Goal: Transaction & Acquisition: Purchase product/service

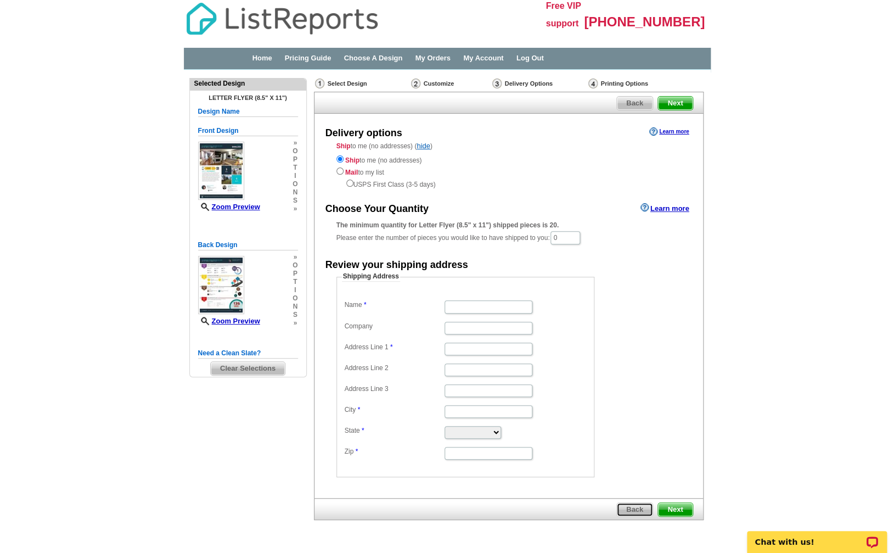
click at [634, 507] on span "Back" at bounding box center [635, 509] width 36 height 13
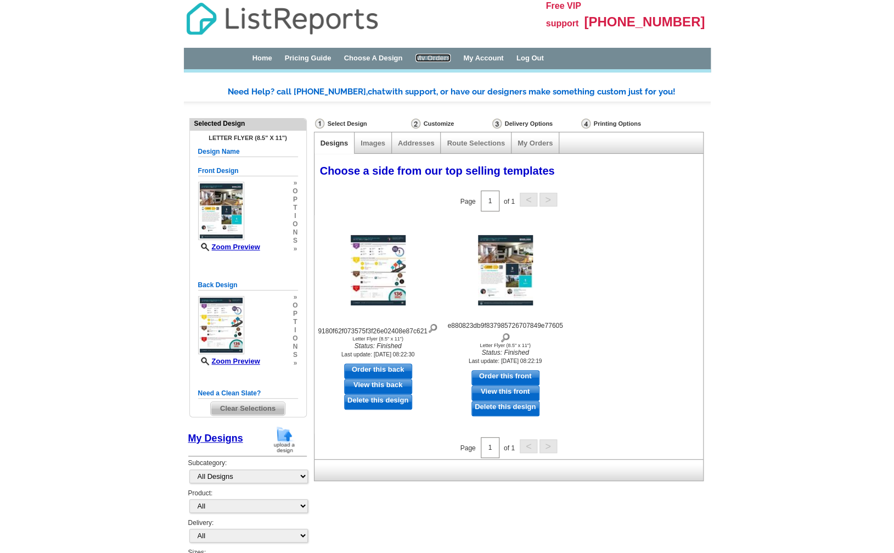
click at [451, 58] on link "My Orders" at bounding box center [432, 58] width 35 height 8
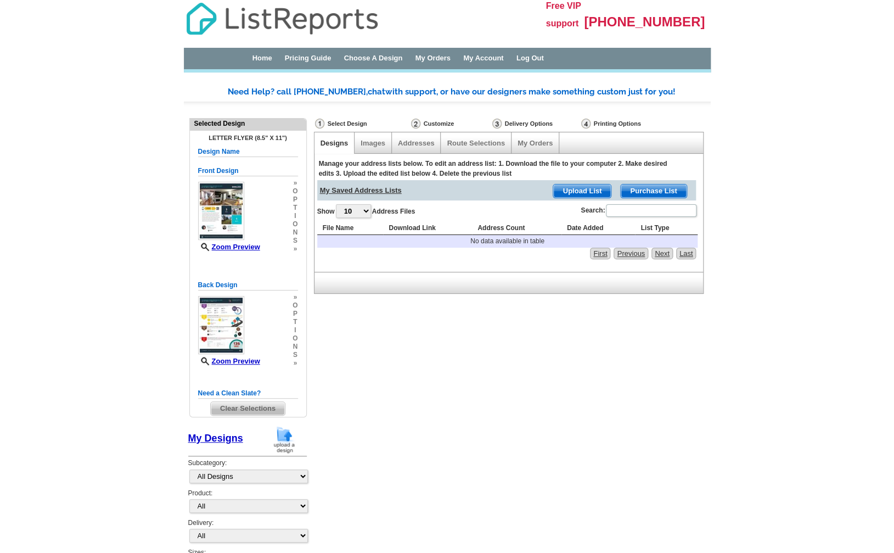
click at [642, 188] on span "Purchase List" at bounding box center [653, 190] width 65 height 13
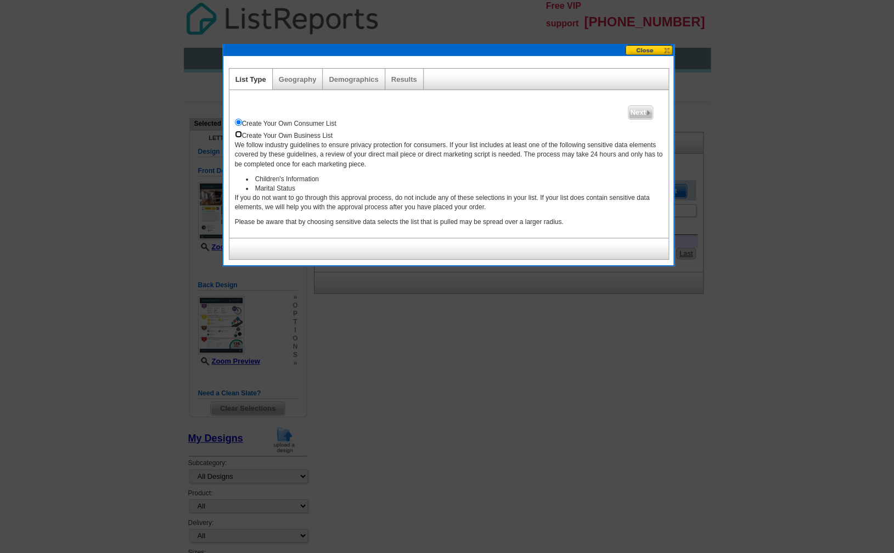
click at [240, 137] on input "radio" at bounding box center [238, 134] width 7 height 7
radio input "true"
click at [294, 82] on link "Geography" at bounding box center [298, 79] width 38 height 8
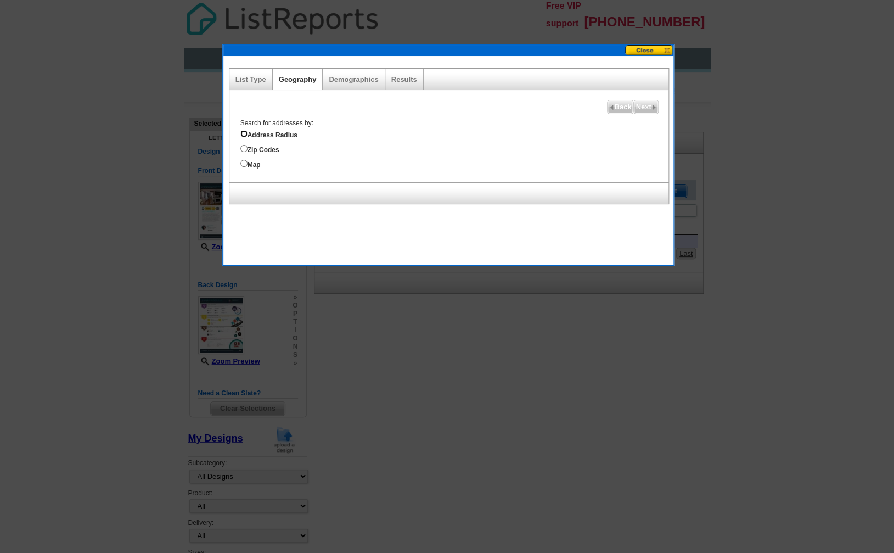
click at [246, 134] on input "Address Radius" at bounding box center [243, 133] width 7 height 7
radio input "true"
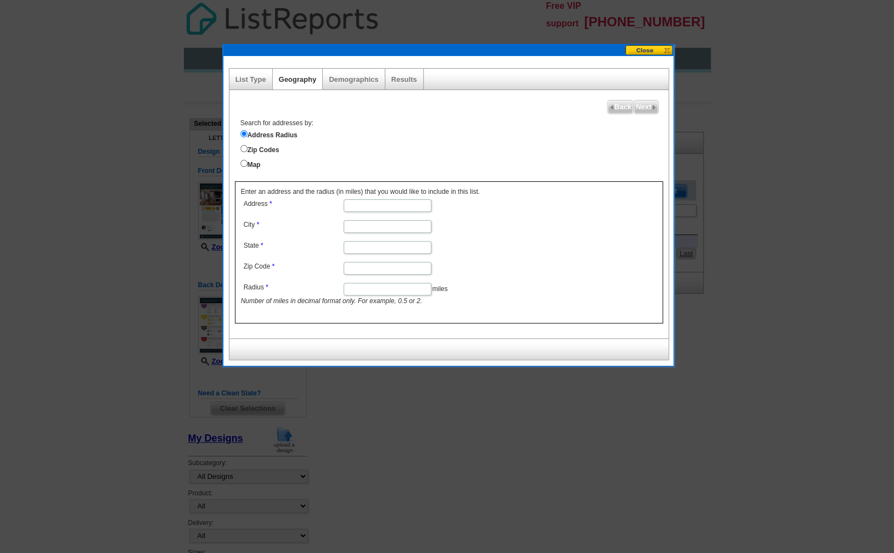
click at [377, 206] on input "Address" at bounding box center [388, 205] width 88 height 13
type input "10 Albermarle St"
click at [417, 223] on input "City" at bounding box center [388, 226] width 88 height 13
type input "Methuen"
click at [408, 247] on input "State" at bounding box center [388, 247] width 88 height 13
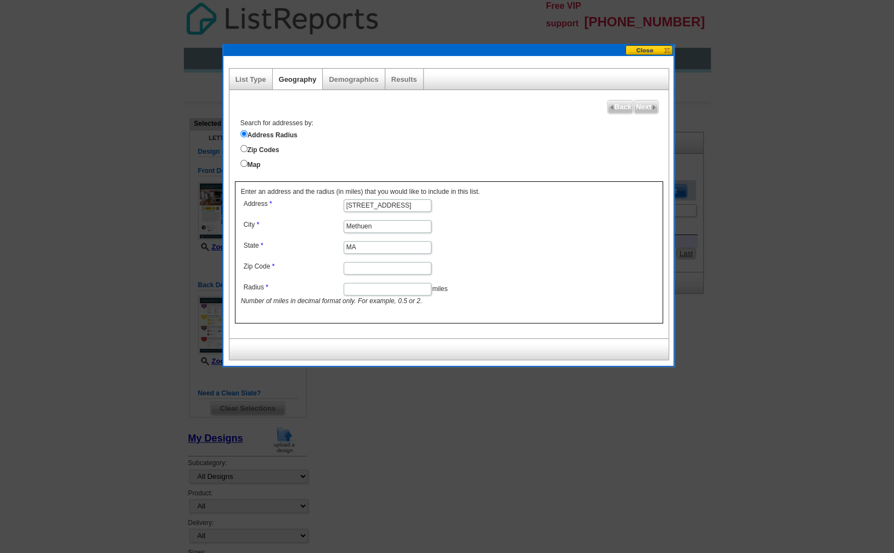
type input "MA"
click at [515, 262] on dd at bounding box center [387, 267] width 292 height 16
click at [401, 268] on input "Zip Code" at bounding box center [388, 268] width 88 height 13
type input "01844"
click at [421, 291] on input "Radius" at bounding box center [388, 289] width 88 height 13
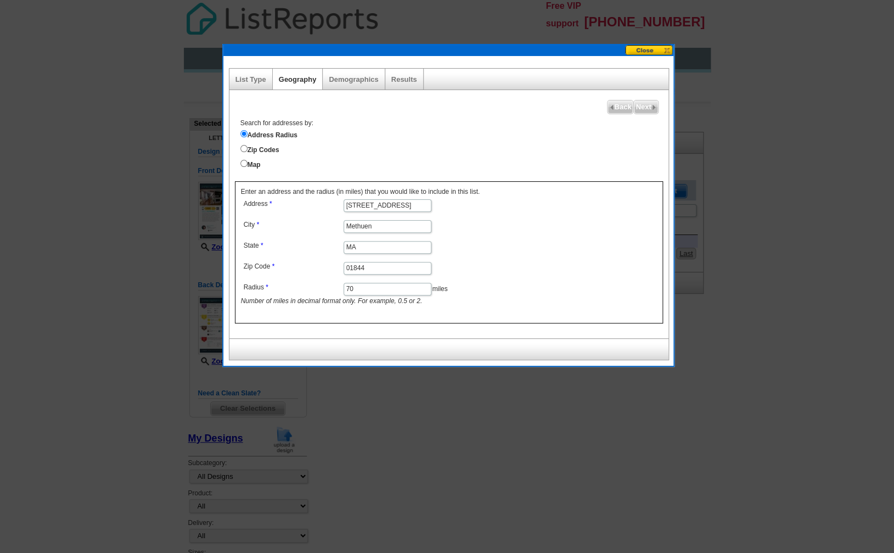
type input "7"
type input "50"
click at [647, 105] on span "Next" at bounding box center [646, 106] width 24 height 13
select select
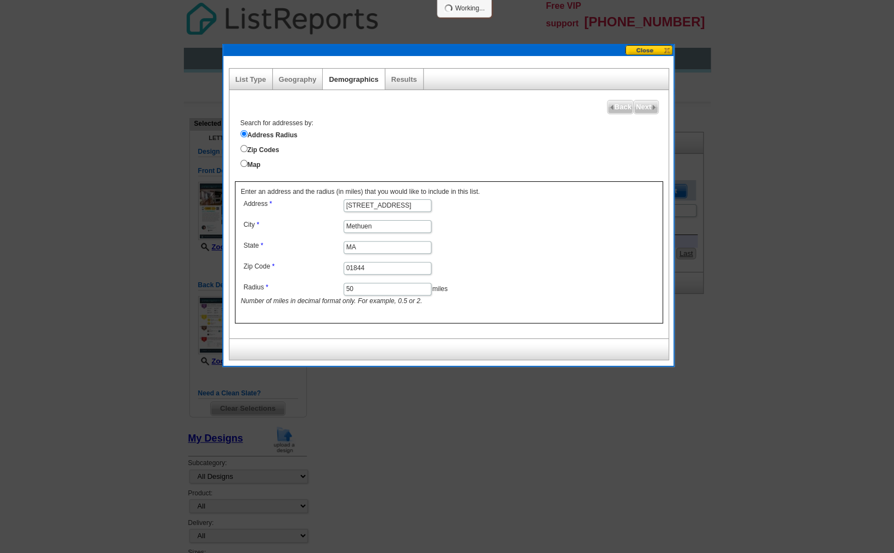
select select
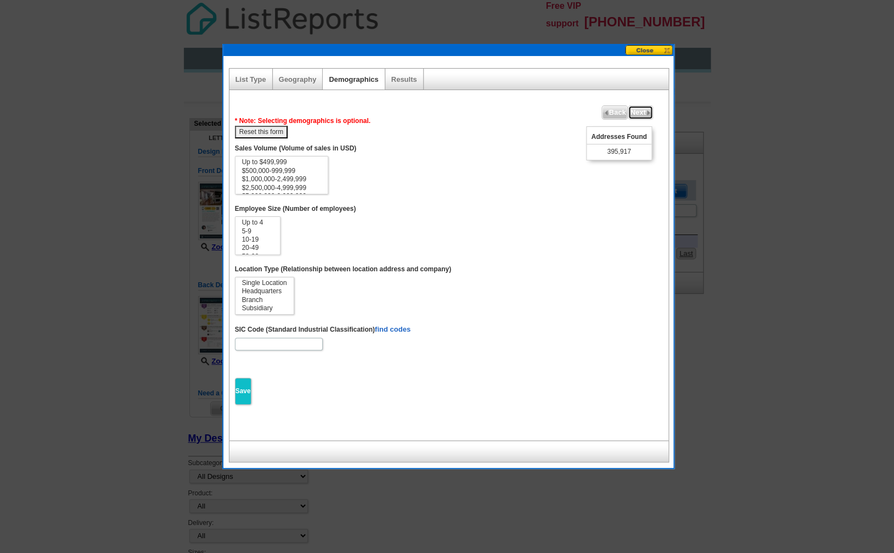
click at [636, 114] on span "Next" at bounding box center [640, 112] width 24 height 13
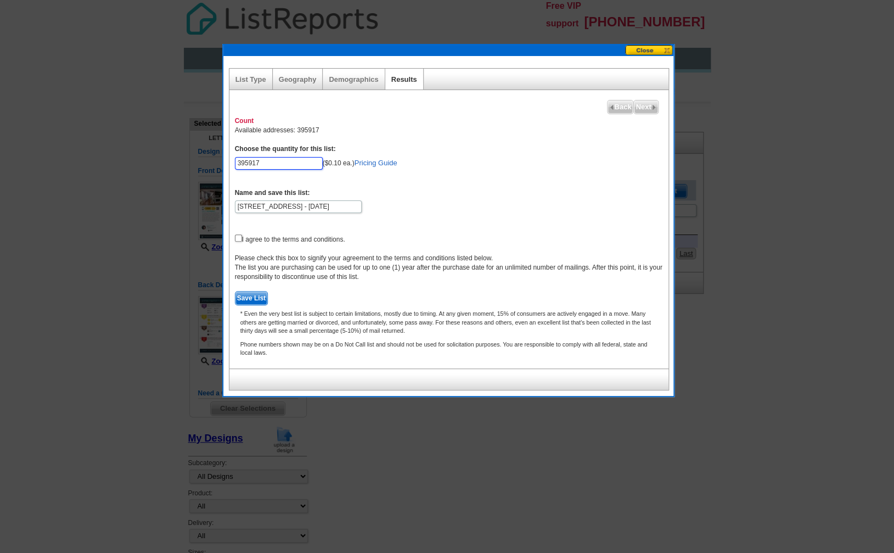
drag, startPoint x: 294, startPoint y: 166, endPoint x: 203, endPoint y: 161, distance: 91.2
click at [235, 161] on input "395917" at bounding box center [279, 163] width 88 height 13
type input "100"
click at [551, 198] on form "Choose the quantity for this list: 100 ($0.10 ea.) Pricing Guide Name and save …" at bounding box center [449, 224] width 428 height 161
click at [239, 237] on input "checkbox" at bounding box center [238, 237] width 7 height 7
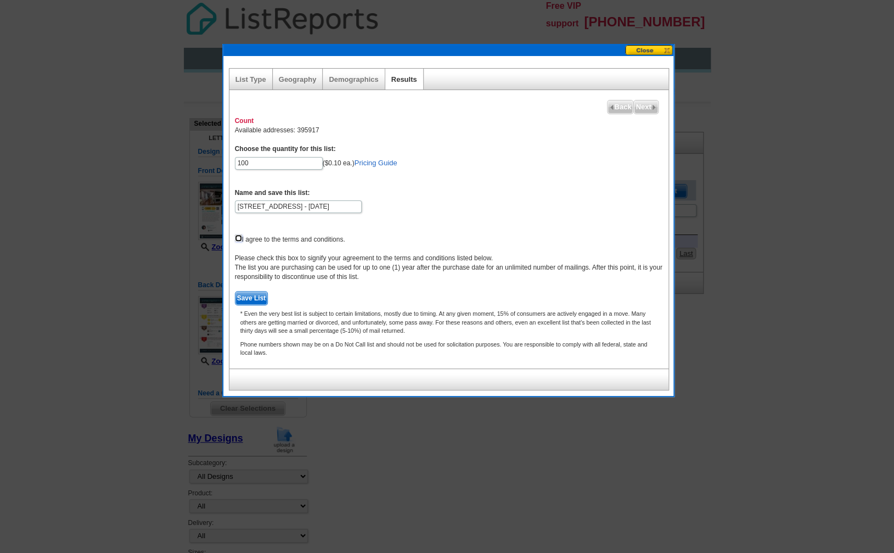
checkbox input "true"
click at [380, 277] on div "Please check this box to signify your agreement to the terms and conditions lis…" at bounding box center [449, 268] width 428 height 28
click at [257, 300] on span "Save List" at bounding box center [251, 297] width 32 height 13
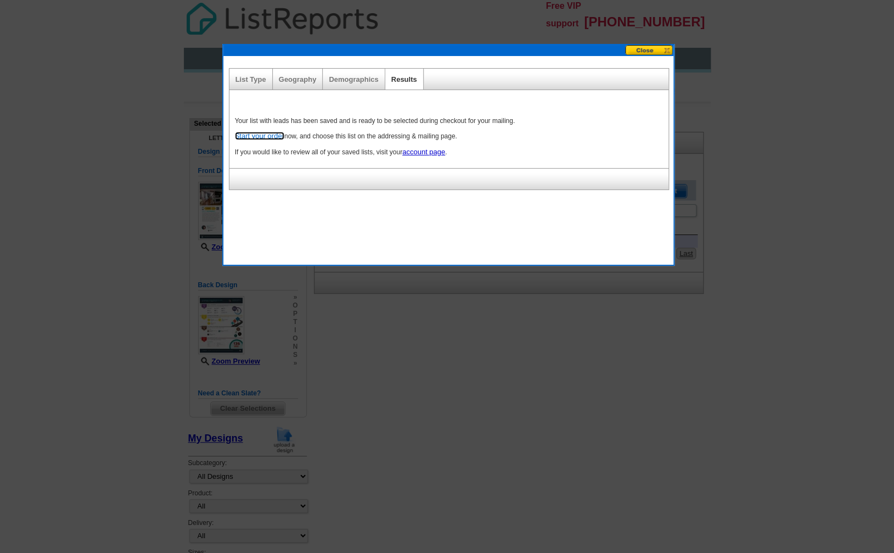
click at [266, 138] on link "Start your order" at bounding box center [259, 136] width 49 height 8
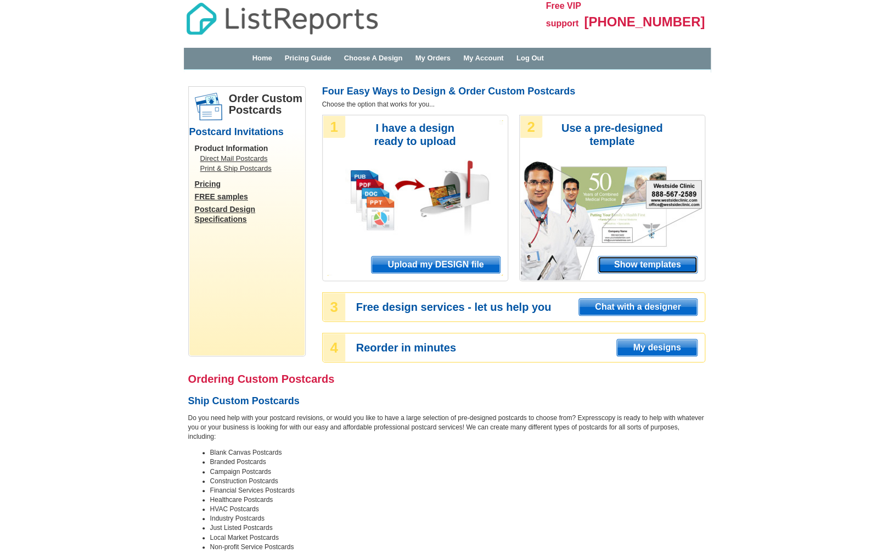
click at [655, 263] on span "Show templates" at bounding box center [647, 264] width 99 height 16
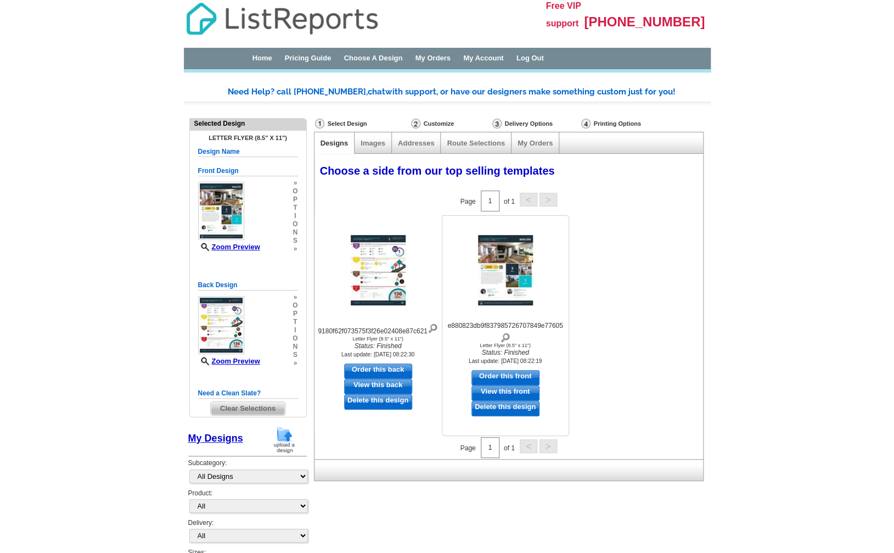
click at [507, 256] on img at bounding box center [505, 270] width 55 height 70
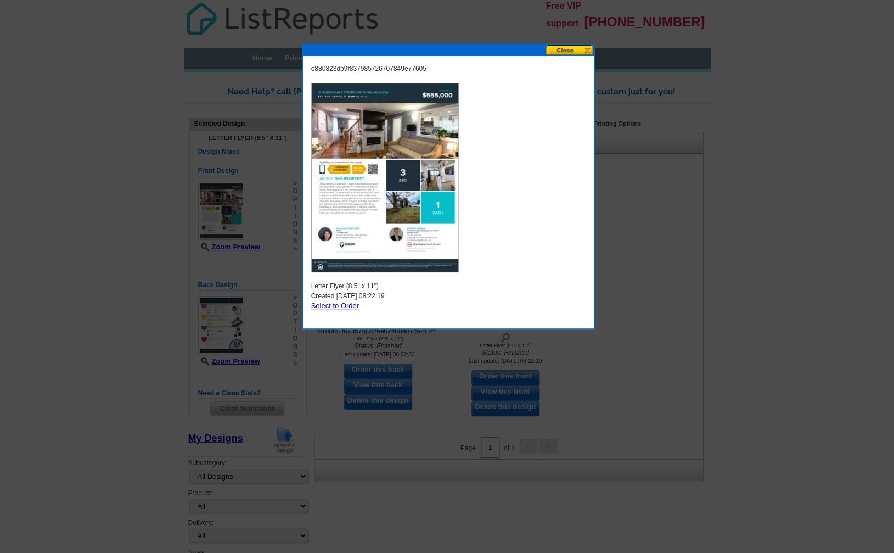
click at [578, 49] on button at bounding box center [569, 50] width 48 height 10
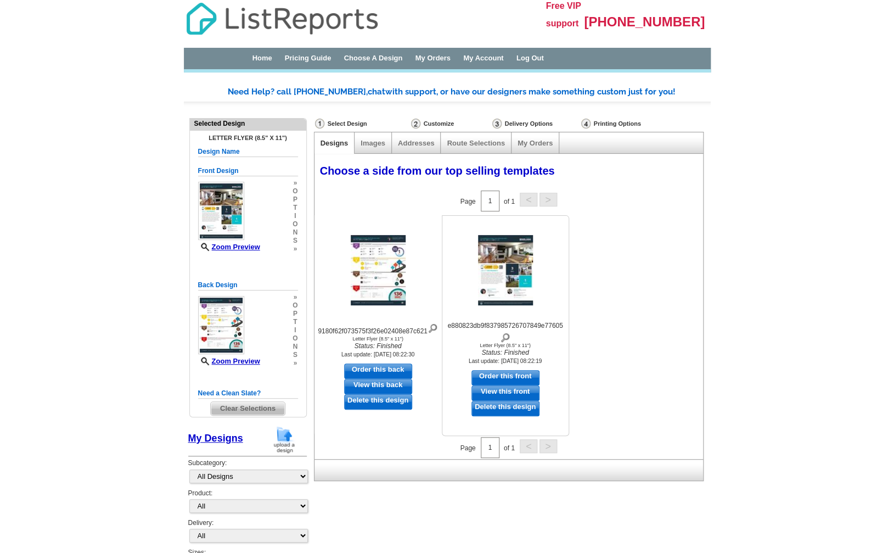
click at [502, 373] on link "Order this front" at bounding box center [505, 377] width 68 height 15
select select "6"
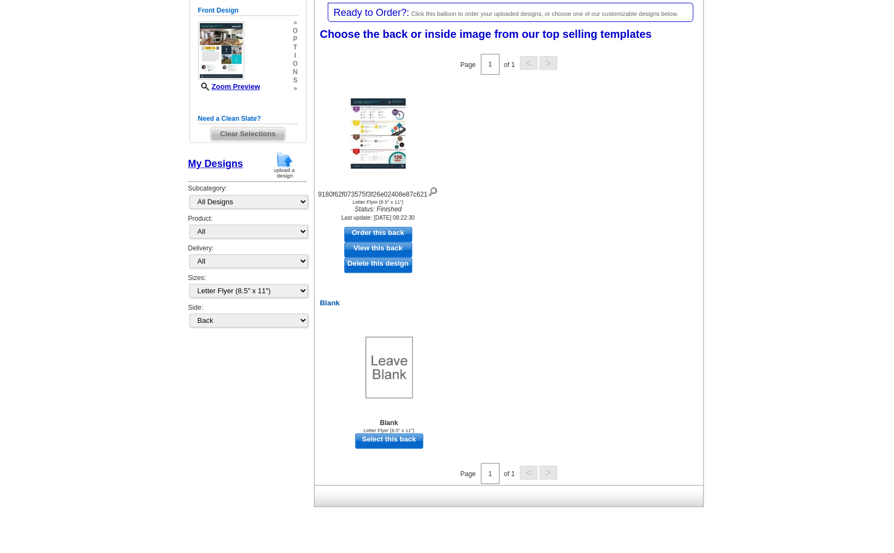
scroll to position [150, 0]
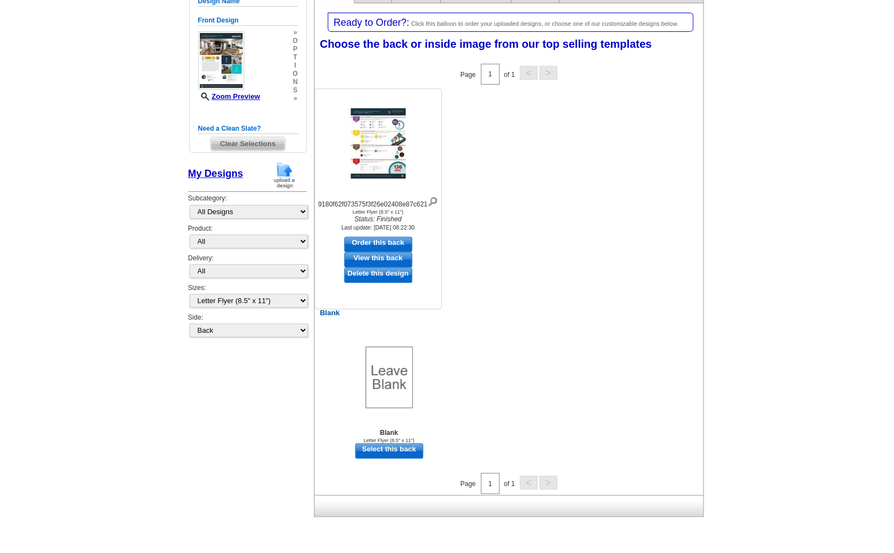
click at [395, 182] on div at bounding box center [378, 143] width 121 height 99
click at [393, 249] on link "Order this back" at bounding box center [378, 244] width 68 height 15
select select "front"
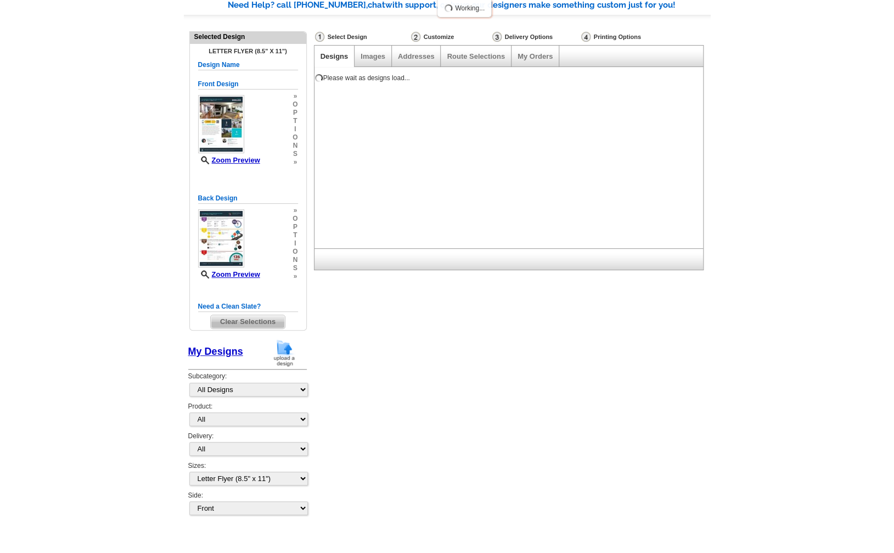
scroll to position [82, 0]
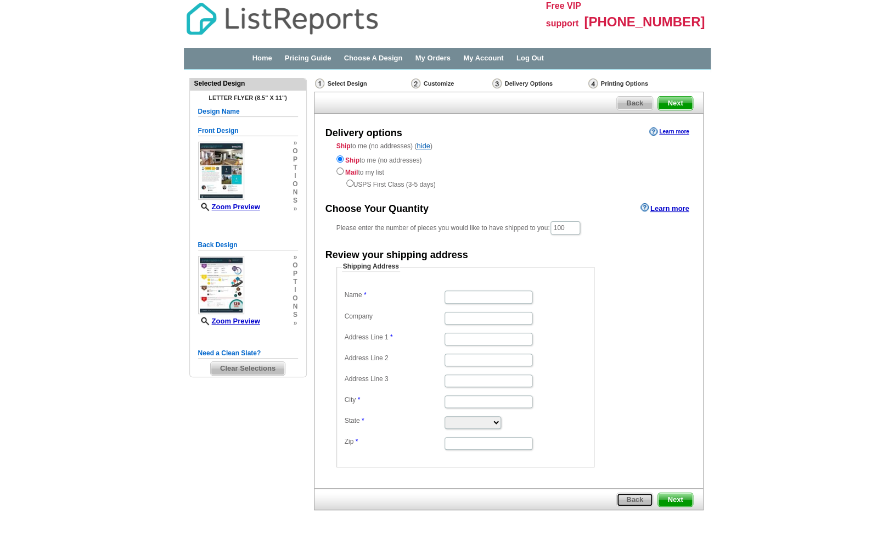
click at [630, 498] on span "Back" at bounding box center [635, 499] width 36 height 13
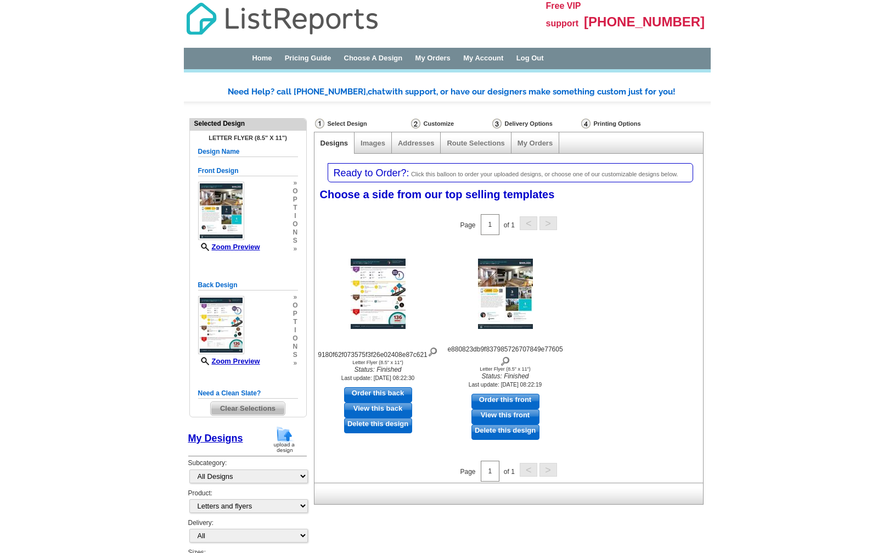
select select "2"
select select "6"
click at [413, 142] on link "Addresses" at bounding box center [416, 143] width 36 height 8
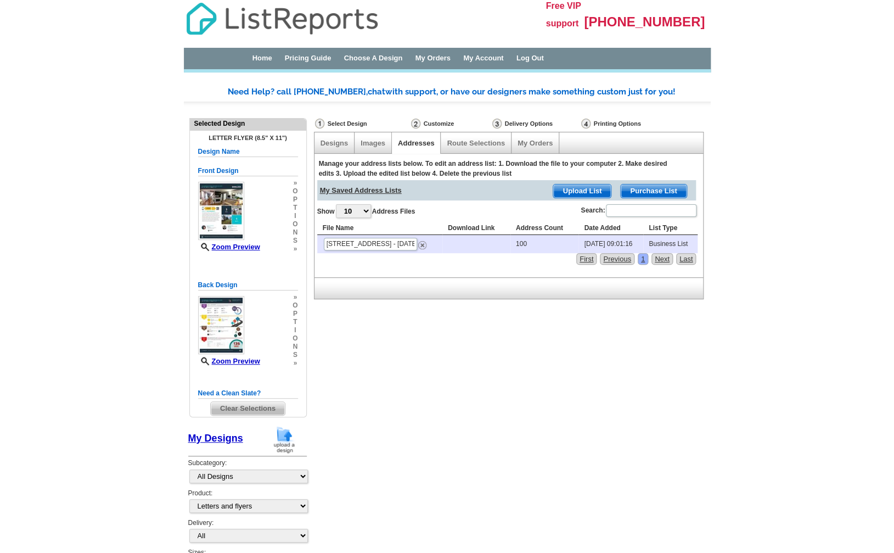
click at [597, 191] on span "Upload List" at bounding box center [582, 190] width 58 height 13
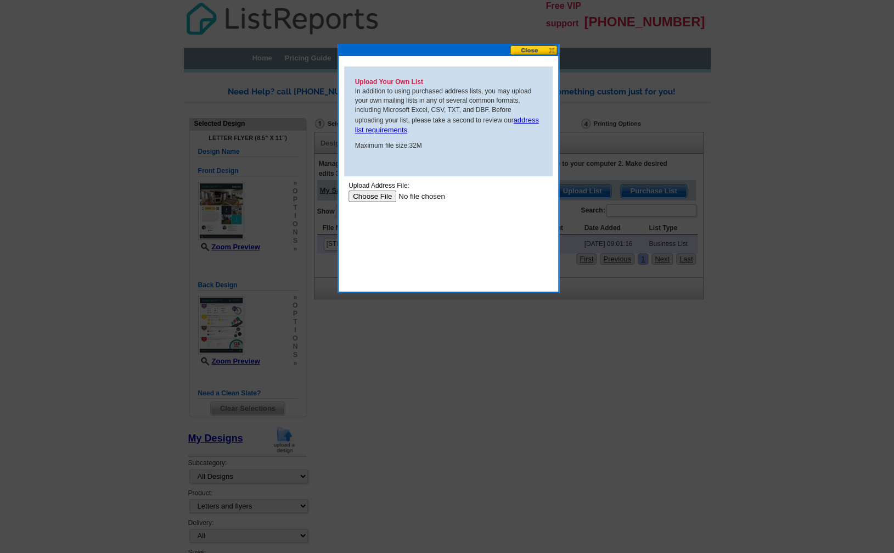
click at [553, 50] on button at bounding box center [534, 50] width 48 height 10
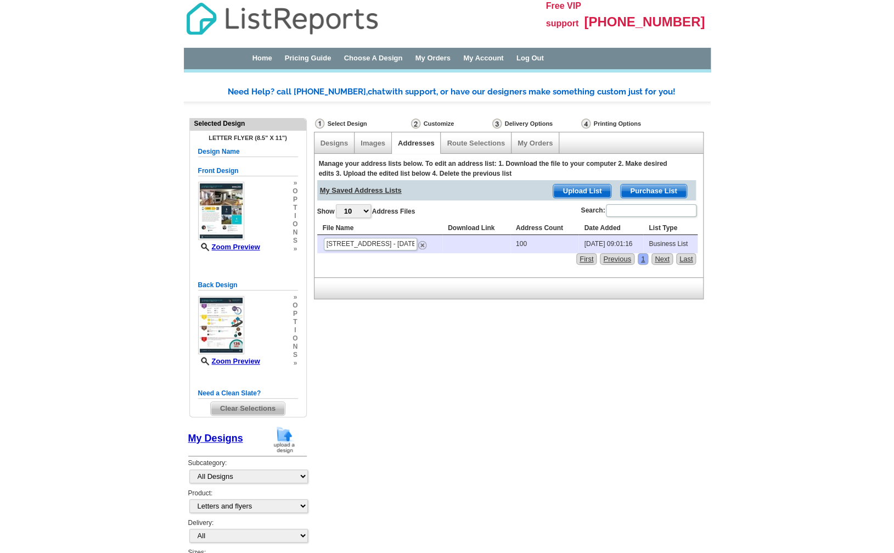
click at [434, 307] on div "Select Design Customize Delivery Options Printing Options Designs Images Addres…" at bounding box center [508, 214] width 394 height 196
click at [665, 259] on link "Next" at bounding box center [661, 259] width 21 height 12
click at [655, 189] on span "Purchase List" at bounding box center [653, 190] width 65 height 13
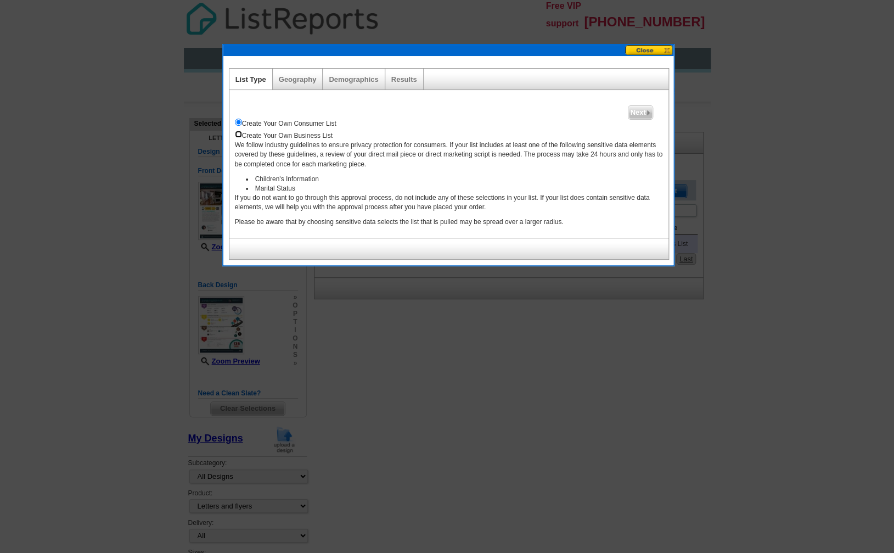
click at [242, 136] on input "radio" at bounding box center [238, 134] width 7 height 7
radio input "true"
click at [632, 111] on span "Next" at bounding box center [640, 112] width 24 height 13
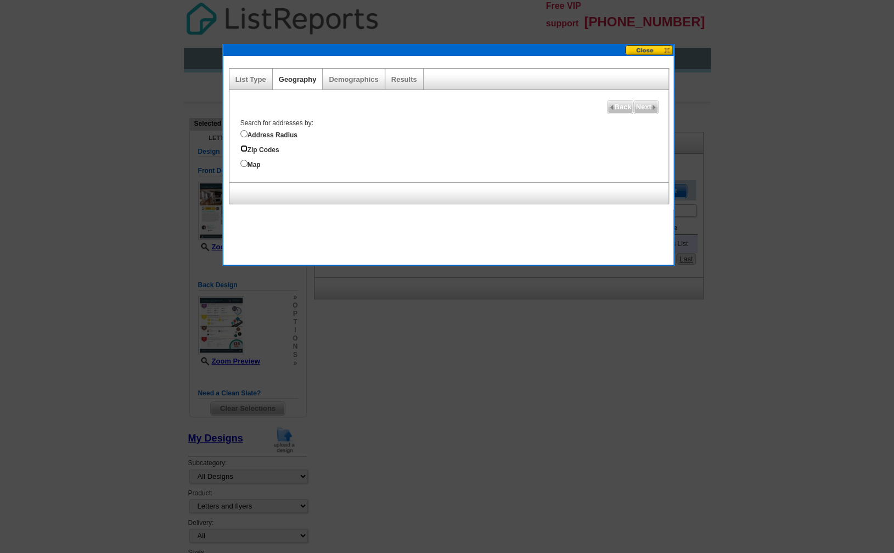
click at [244, 147] on input "Zip Codes" at bounding box center [243, 148] width 7 height 7
radio input "true"
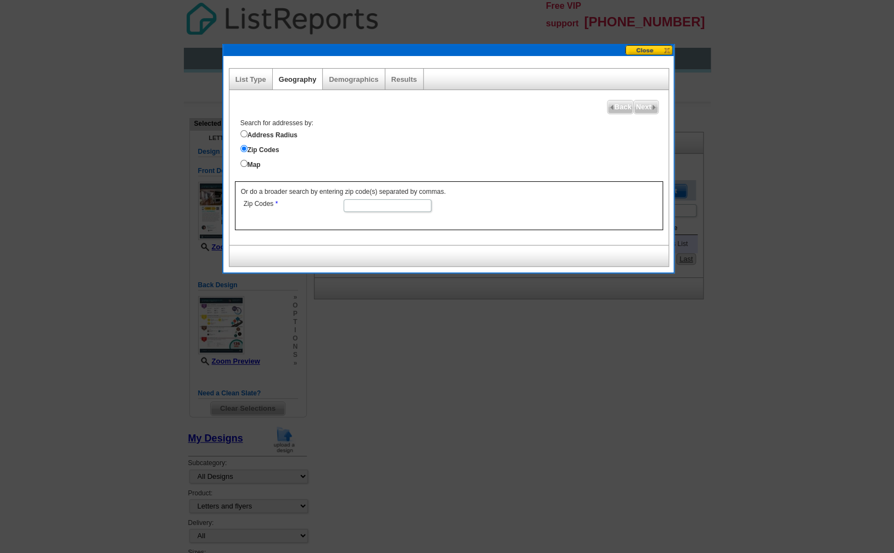
click at [374, 208] on input "Zip Codes" at bounding box center [388, 205] width 88 height 13
type input "02649"
click at [645, 110] on span "Next" at bounding box center [646, 106] width 24 height 13
select select
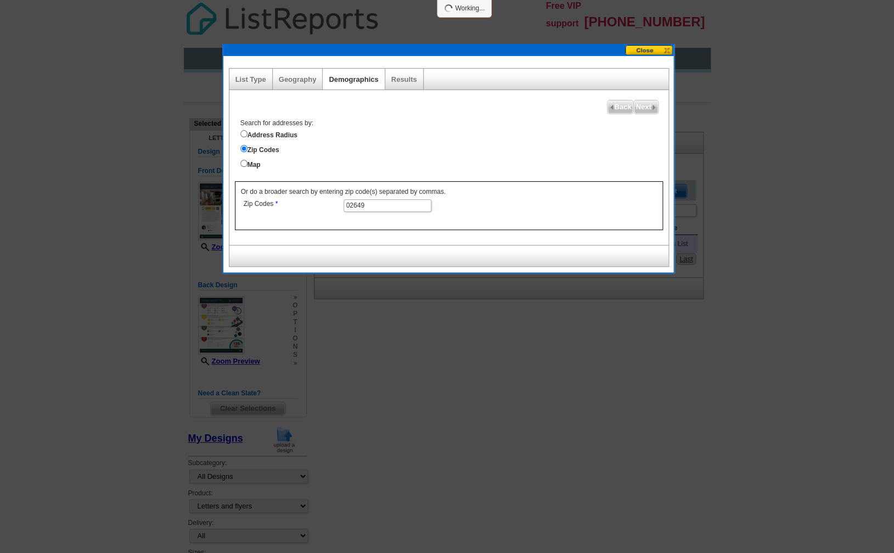
select select
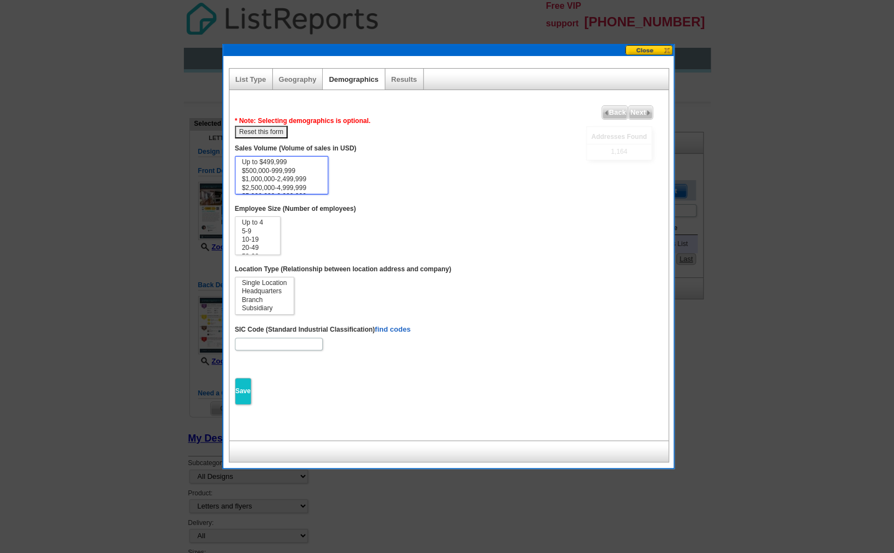
select select "500000-999999"
click at [268, 173] on option "$500,000-999,999" at bounding box center [281, 171] width 81 height 8
click at [649, 49] on button at bounding box center [649, 50] width 48 height 10
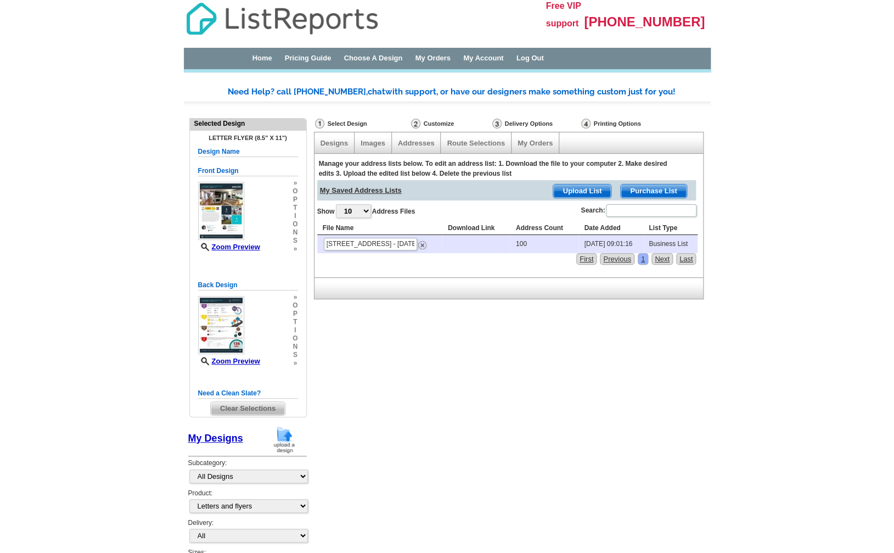
click at [397, 271] on div "Manage your address lists below. To edit an address list: 1. Download the file …" at bounding box center [509, 215] width 390 height 123
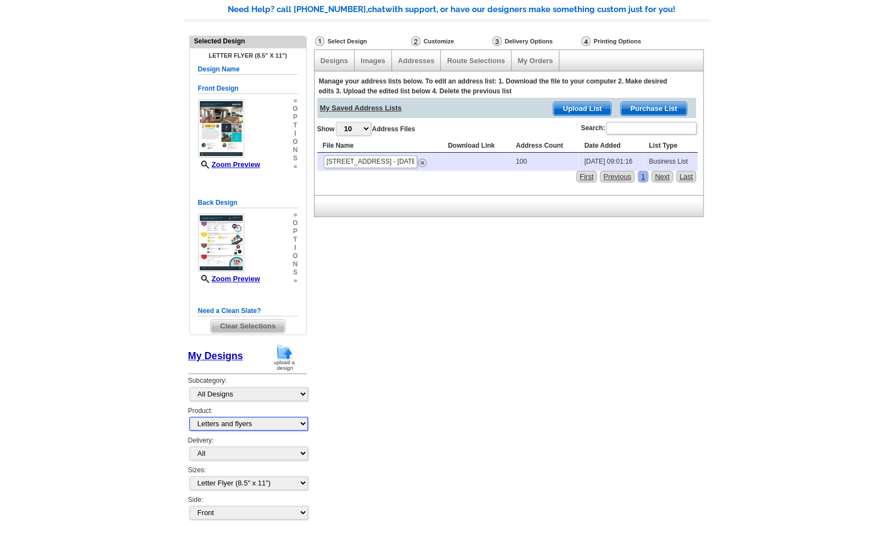
click option "Letters and flyers" at bounding box center [0, 0] width 0 height 0
click at [420, 351] on div "Need Help? call 800-260-5887, chat with support, or have our designers make som…" at bounding box center [447, 271] width 527 height 534
click at [642, 106] on span "Purchase List" at bounding box center [653, 108] width 65 height 13
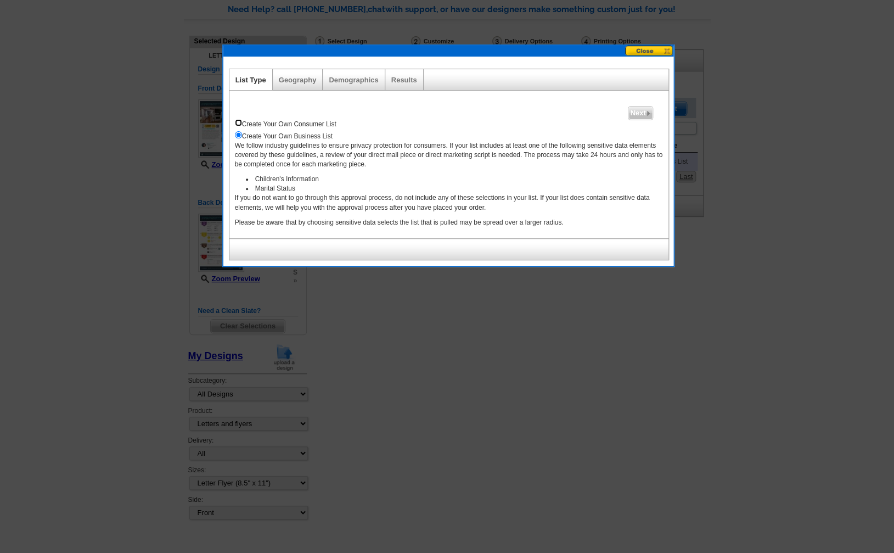
click at [237, 121] on input "radio" at bounding box center [238, 122] width 7 height 7
radio input "true"
click at [640, 114] on span "Next" at bounding box center [640, 112] width 24 height 13
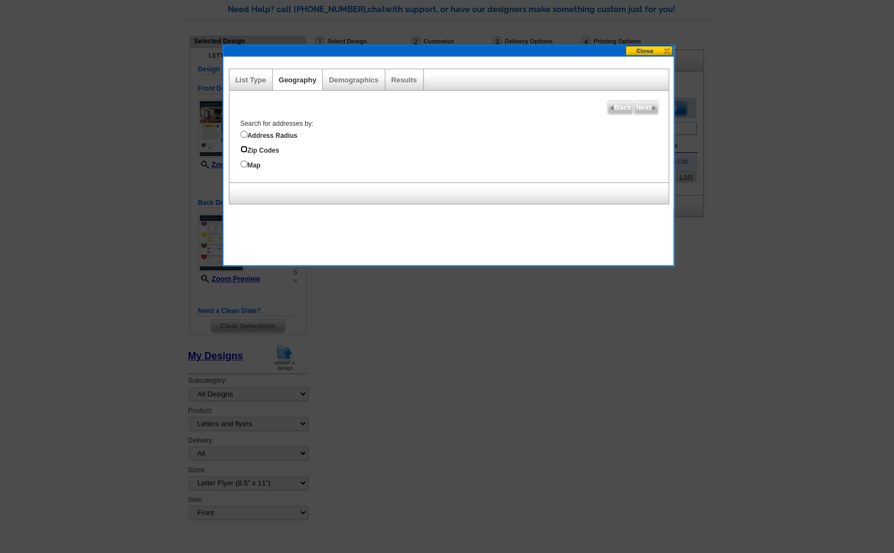
click at [245, 149] on input "Zip Codes" at bounding box center [243, 148] width 7 height 7
radio input "true"
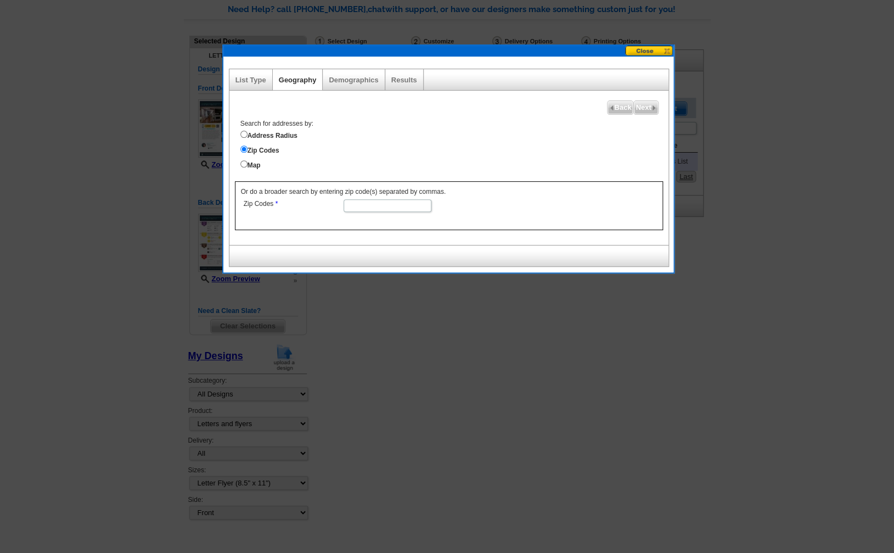
click at [374, 204] on input "Zip Codes" at bounding box center [388, 205] width 88 height 13
type input "02649"
click at [648, 104] on span "Next" at bounding box center [646, 107] width 24 height 13
select select
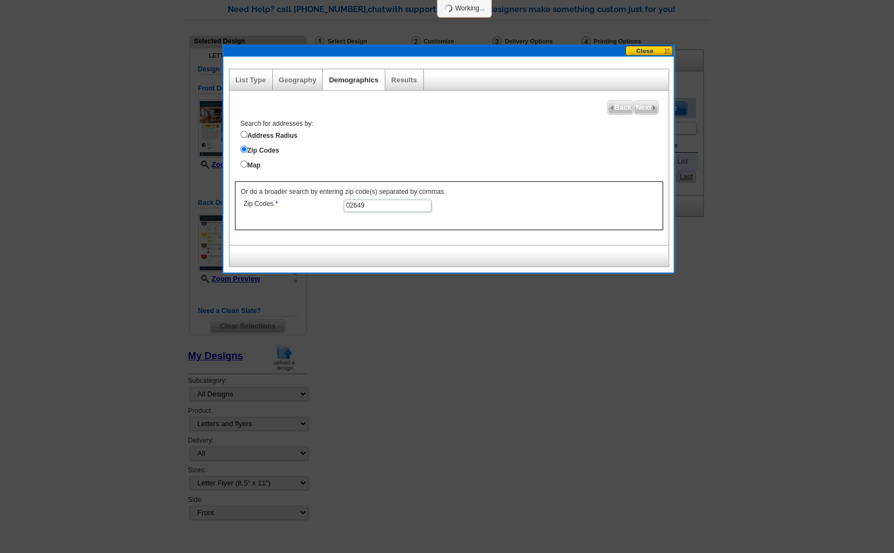
select select
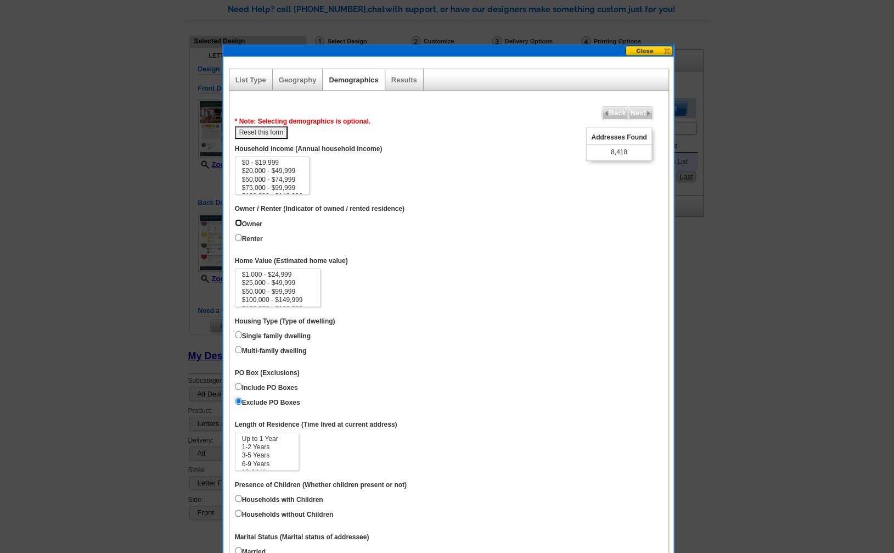
click at [240, 226] on input "Owner" at bounding box center [238, 222] width 7 height 7
radio input "true"
select select "75000-99999"
click at [294, 192] on option "$75,000 - $99,999" at bounding box center [272, 188] width 63 height 8
click at [238, 338] on input "Single family dwelling" at bounding box center [238, 334] width 7 height 7
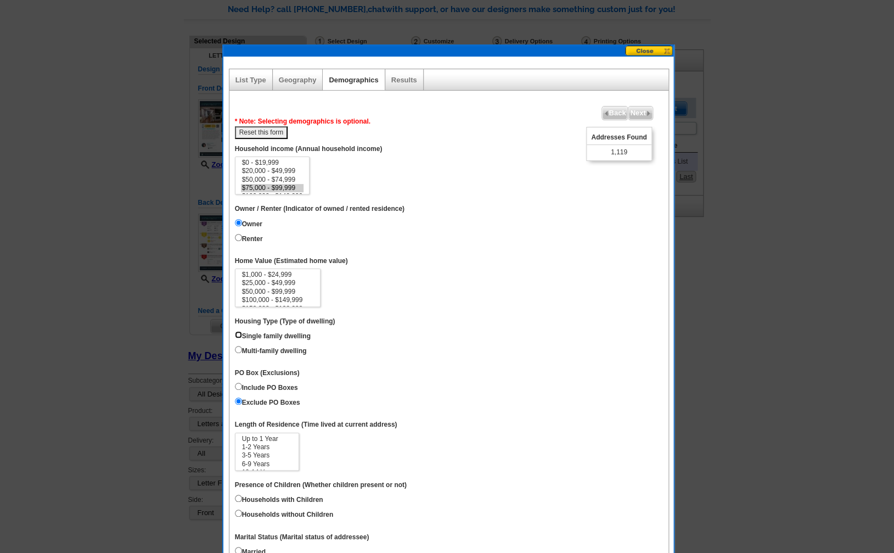
radio input "true"
click at [241, 353] on input "Multi-family dwelling" at bounding box center [238, 349] width 7 height 7
radio input "true"
click at [240, 338] on input "Single family dwelling" at bounding box center [238, 334] width 7 height 7
radio input "true"
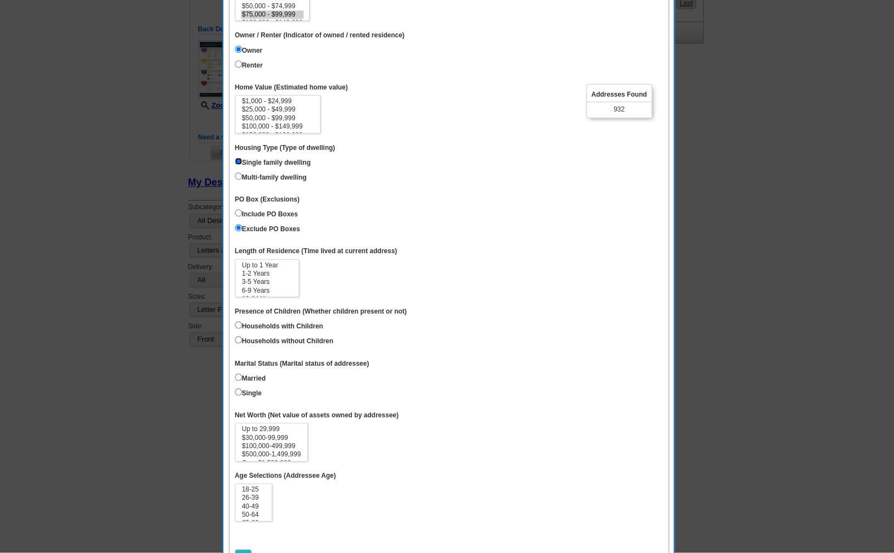
scroll to position [261, 0]
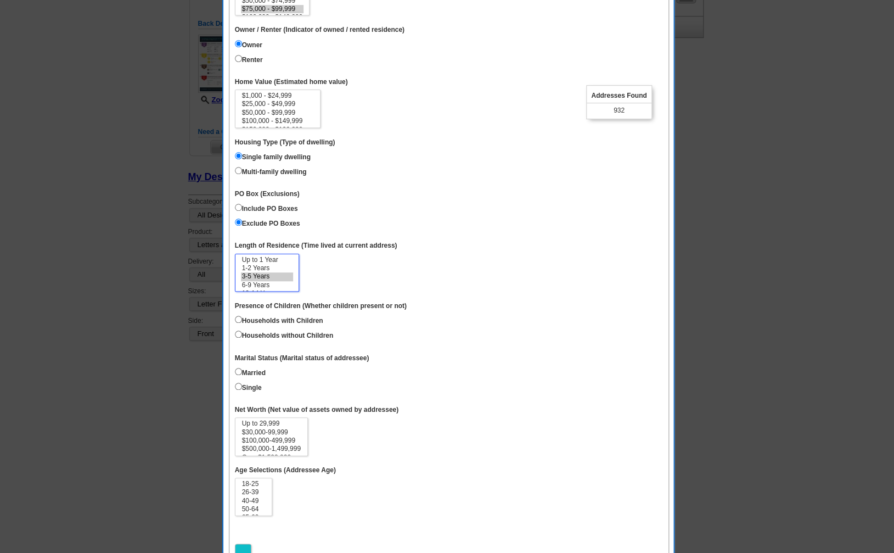
click at [267, 280] on option "3-5 Years" at bounding box center [267, 276] width 52 height 8
select select "6-9"
click at [275, 289] on option "6-9 Years" at bounding box center [267, 285] width 52 height 8
click at [239, 323] on input "Households with Children" at bounding box center [238, 319] width 7 height 7
radio input "true"
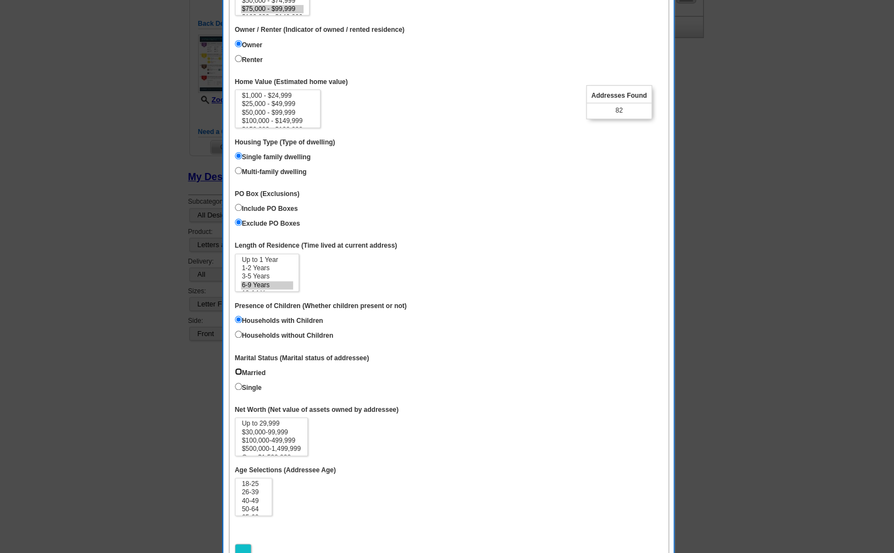
click at [239, 375] on input "Married" at bounding box center [238, 371] width 7 height 7
radio input "true"
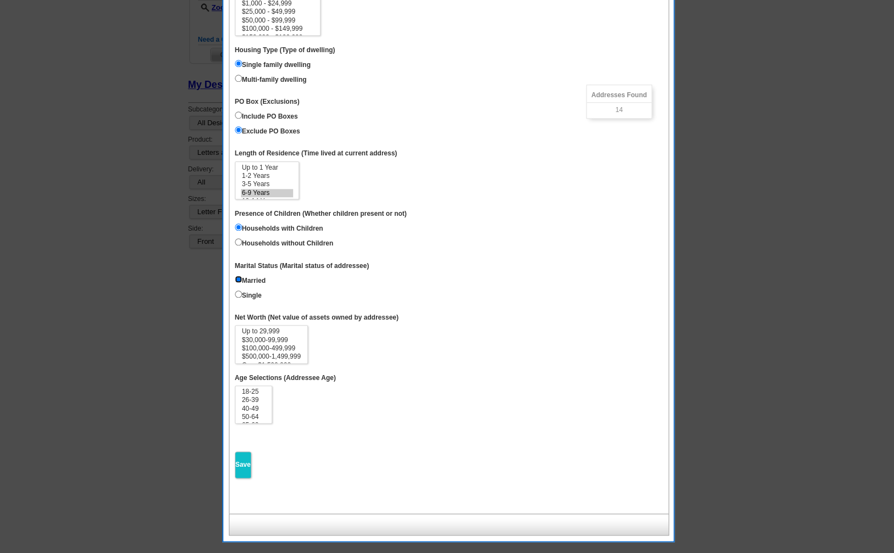
scroll to position [355, 0]
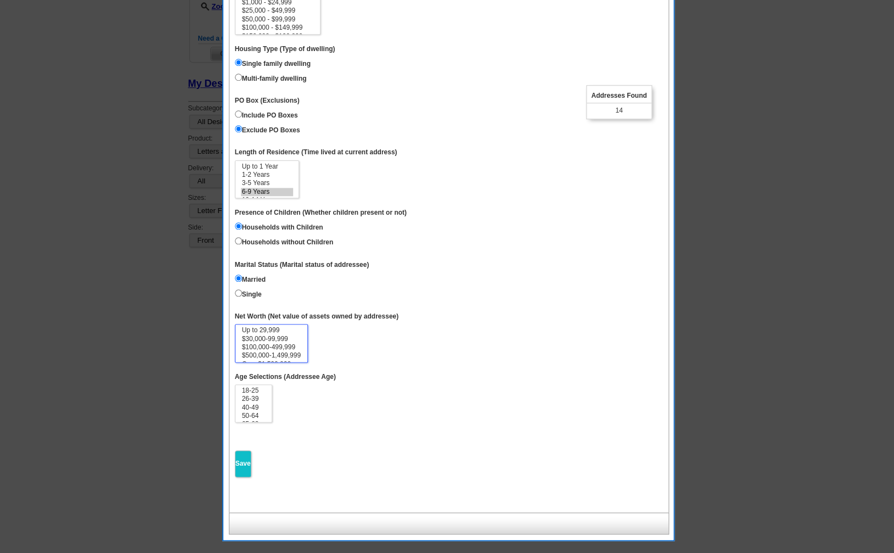
select select "100000-499999"
click at [294, 351] on option "$100,000-499,999" at bounding box center [271, 347] width 61 height 8
select select "26-39"
click at [258, 403] on option "26-39" at bounding box center [254, 399] width 26 height 8
drag, startPoint x: 244, startPoint y: 495, endPoint x: 243, endPoint y: 489, distance: 6.1
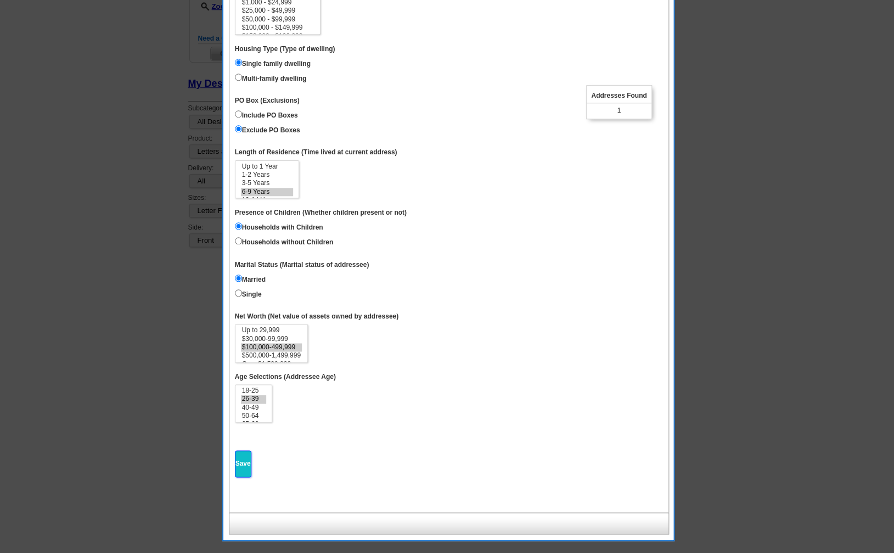
click at [244, 477] on input "Save" at bounding box center [243, 463] width 16 height 27
select select
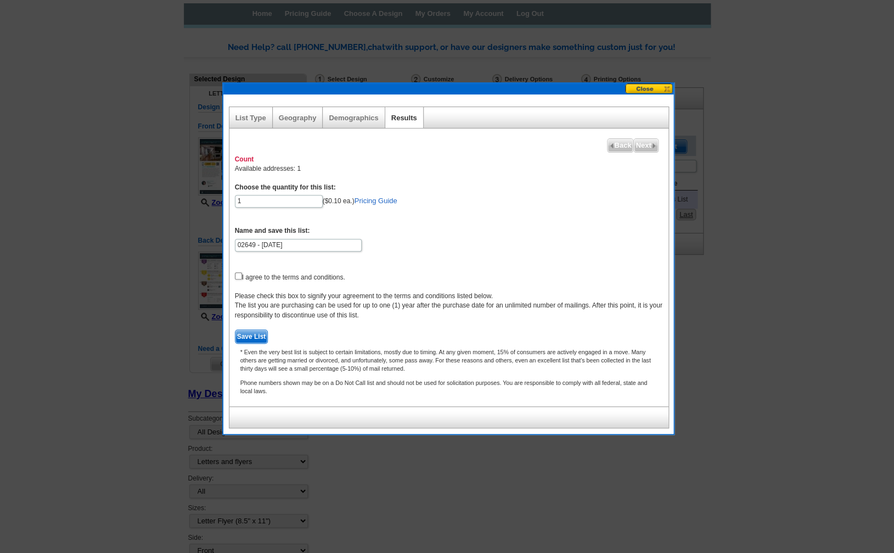
scroll to position [42, 0]
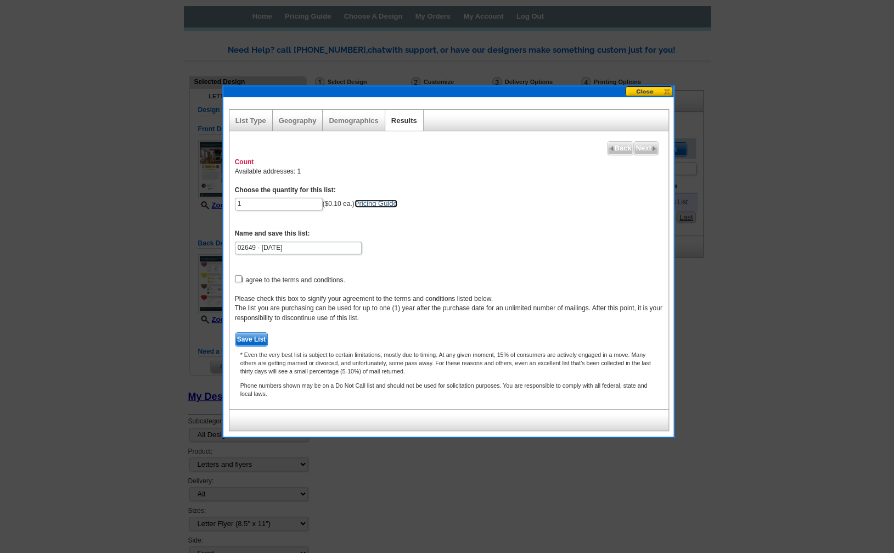
click at [368, 203] on link "Pricing Guide" at bounding box center [376, 203] width 43 height 8
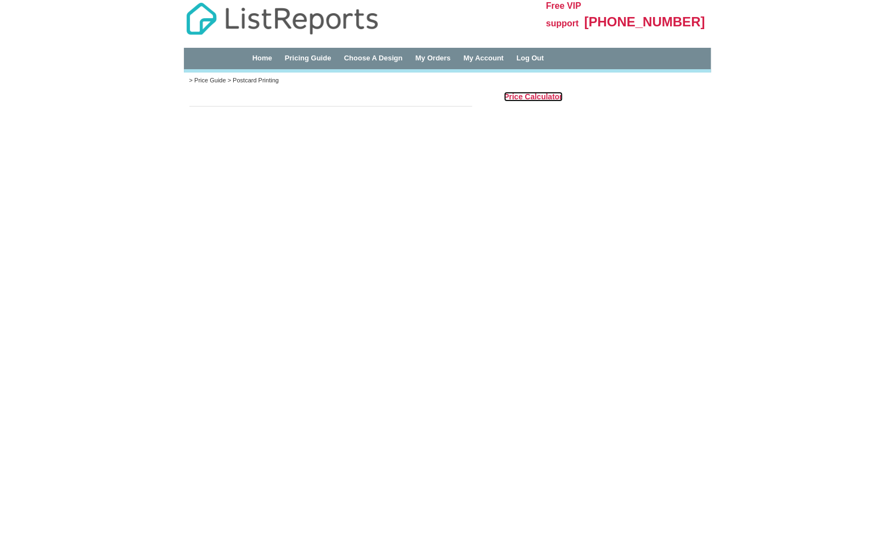
click at [534, 94] on h3 "Price Calculator" at bounding box center [533, 97] width 59 height 10
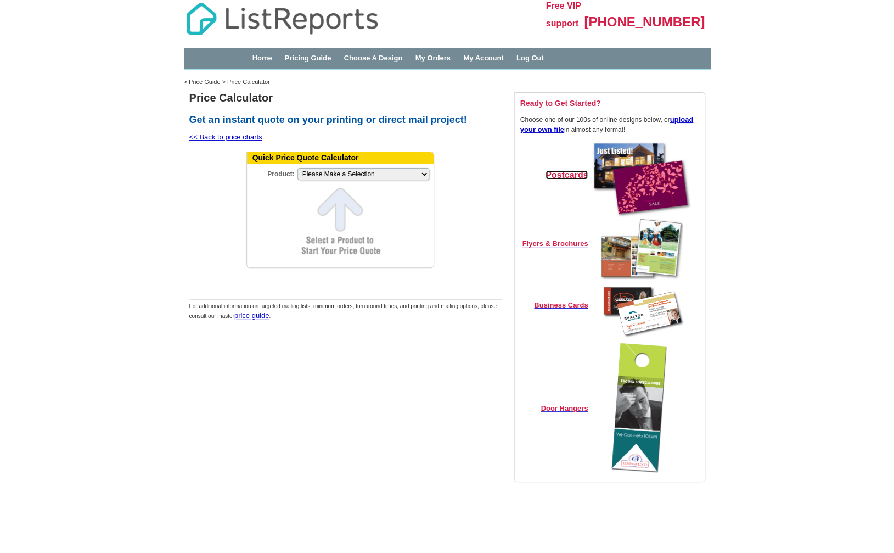
click at [578, 177] on strong "Postcards" at bounding box center [566, 174] width 42 height 9
